Goal: Navigation & Orientation: Find specific page/section

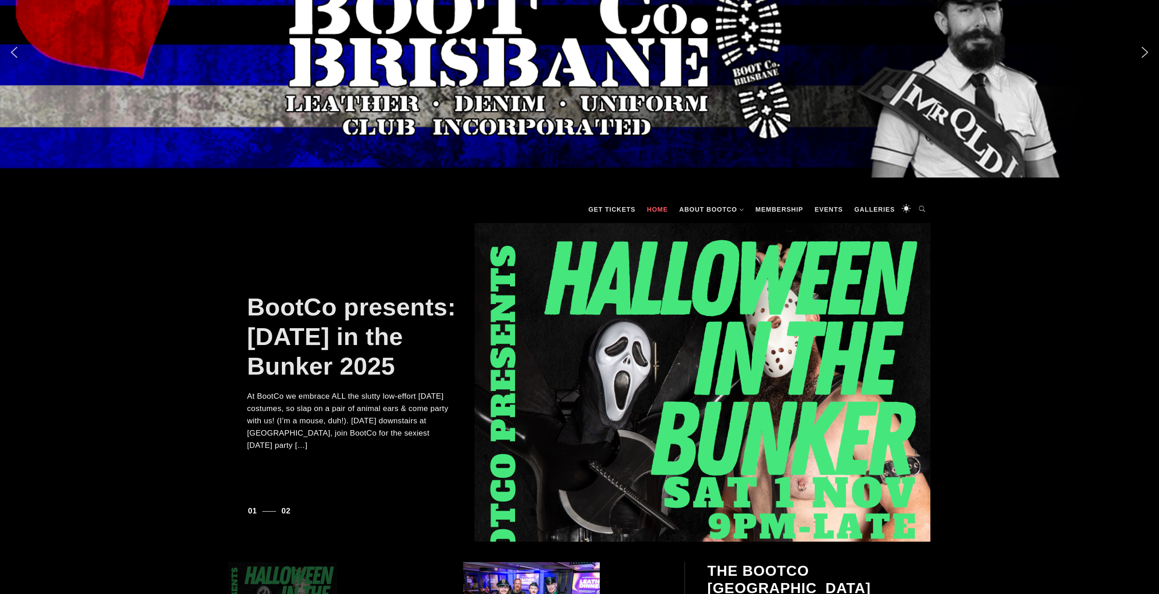
scroll to position [46, 0]
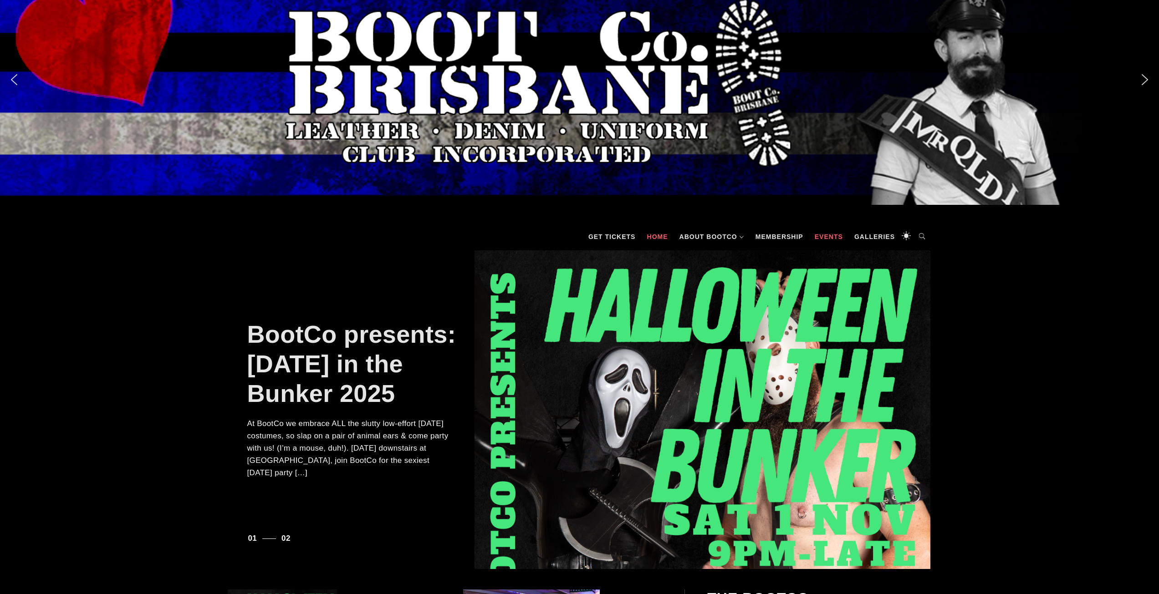
click at [828, 238] on link "Events" at bounding box center [828, 236] width 37 height 27
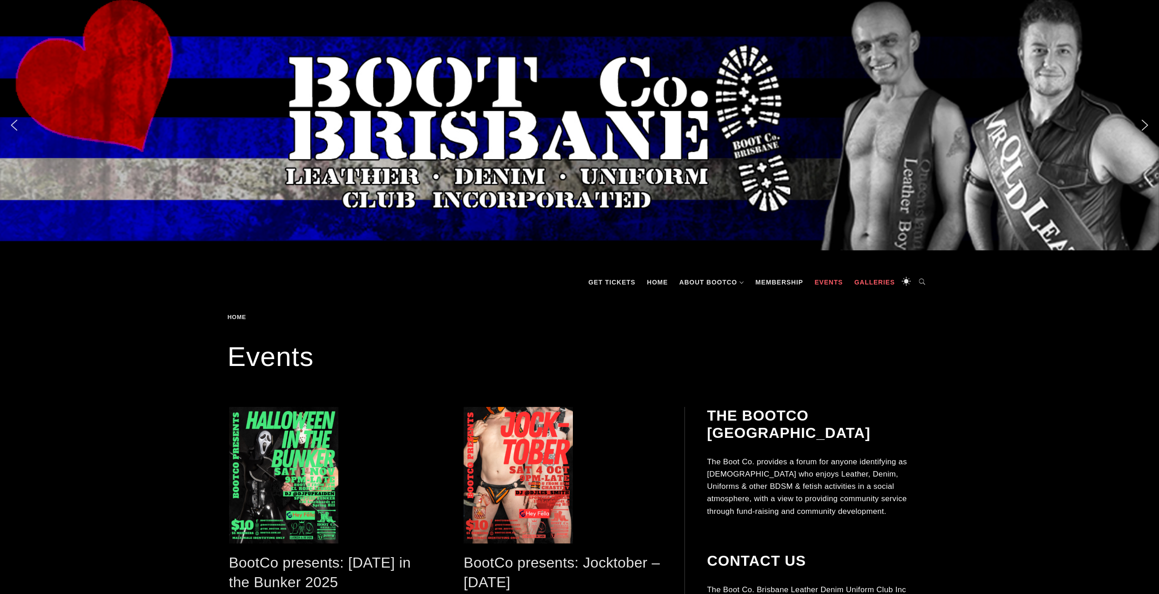
click at [881, 274] on link "Galleries" at bounding box center [875, 282] width 50 height 27
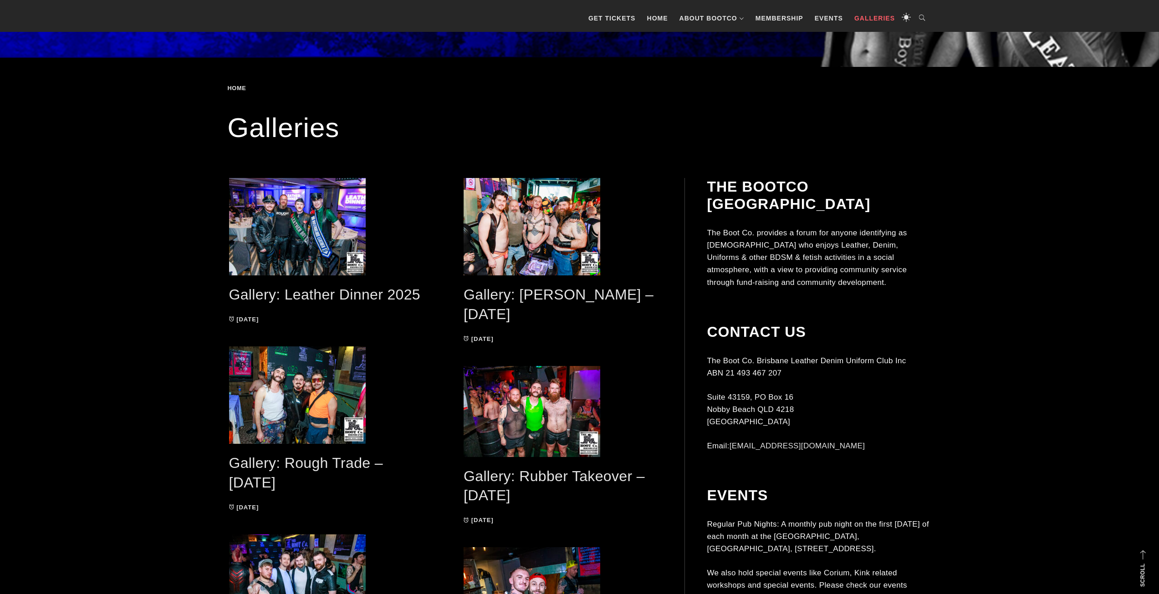
scroll to position [182, 0]
